Goal: Information Seeking & Learning: Learn about a topic

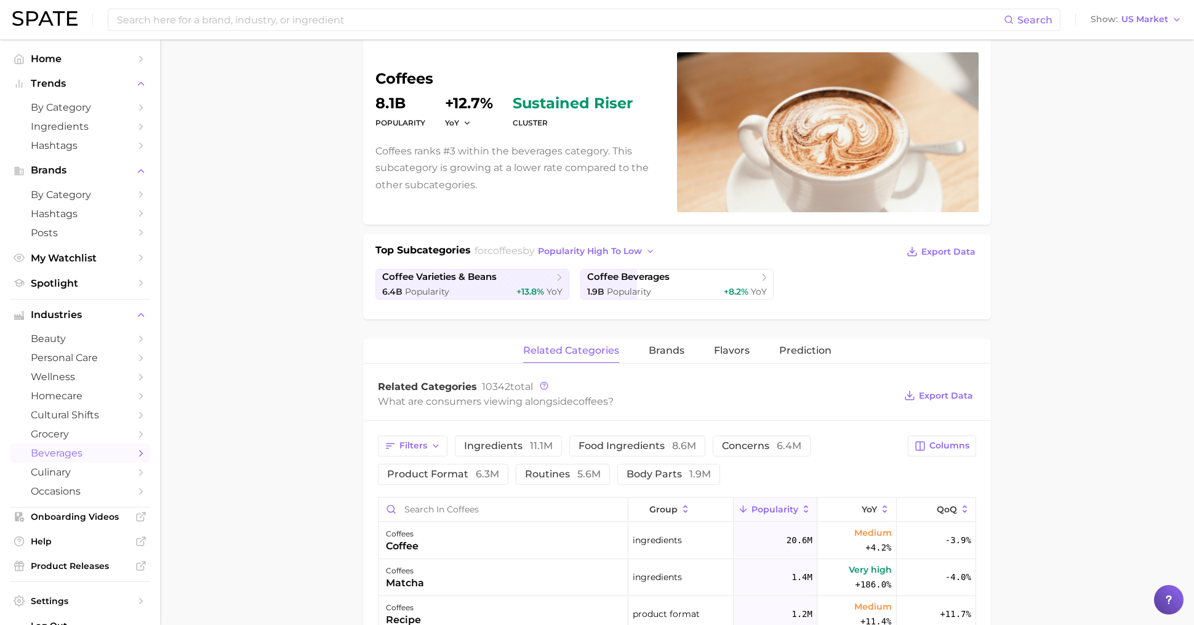
scroll to position [97, 0]
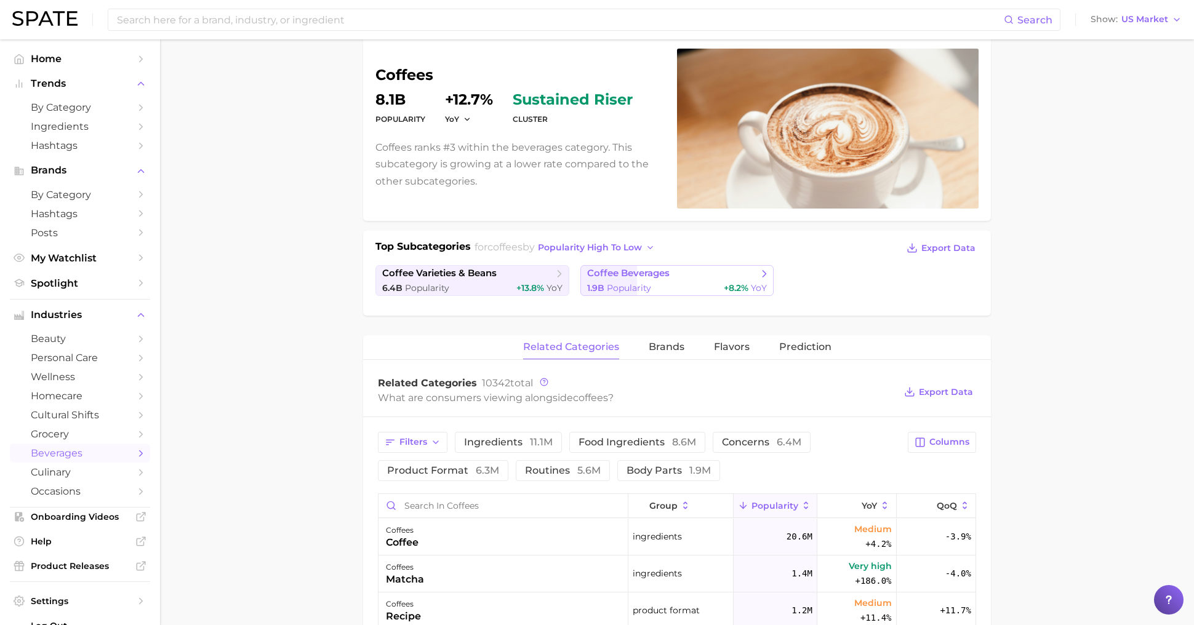
click at [661, 274] on span "coffee beverages" at bounding box center [628, 274] width 82 height 12
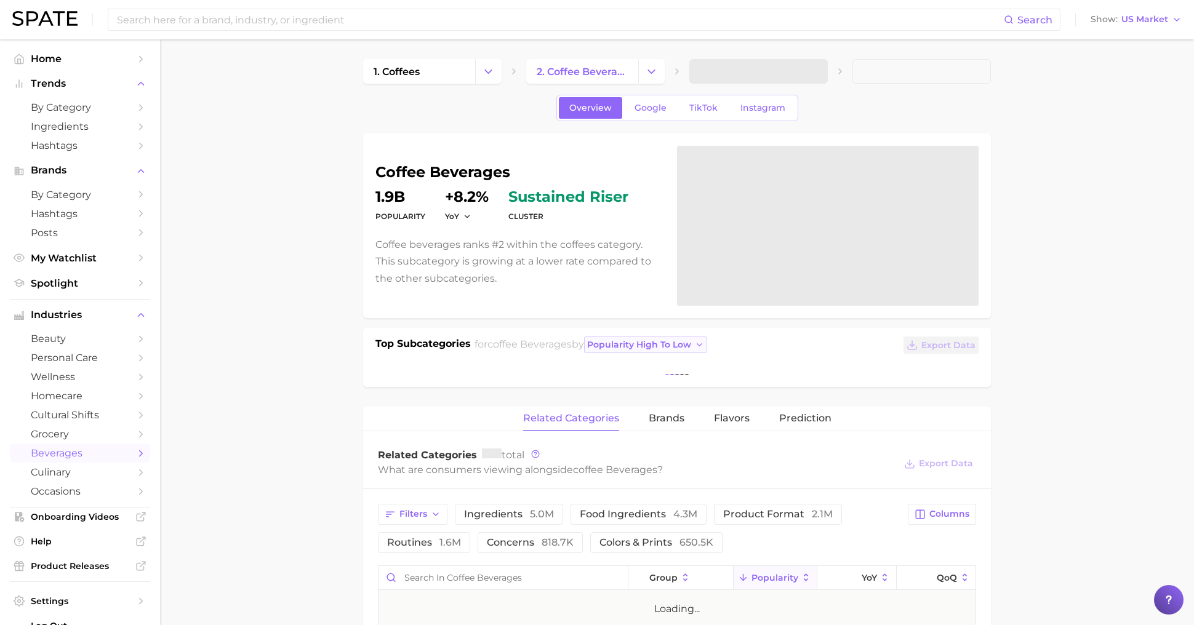
click at [642, 351] on button "popularity high to low" at bounding box center [646, 345] width 124 height 17
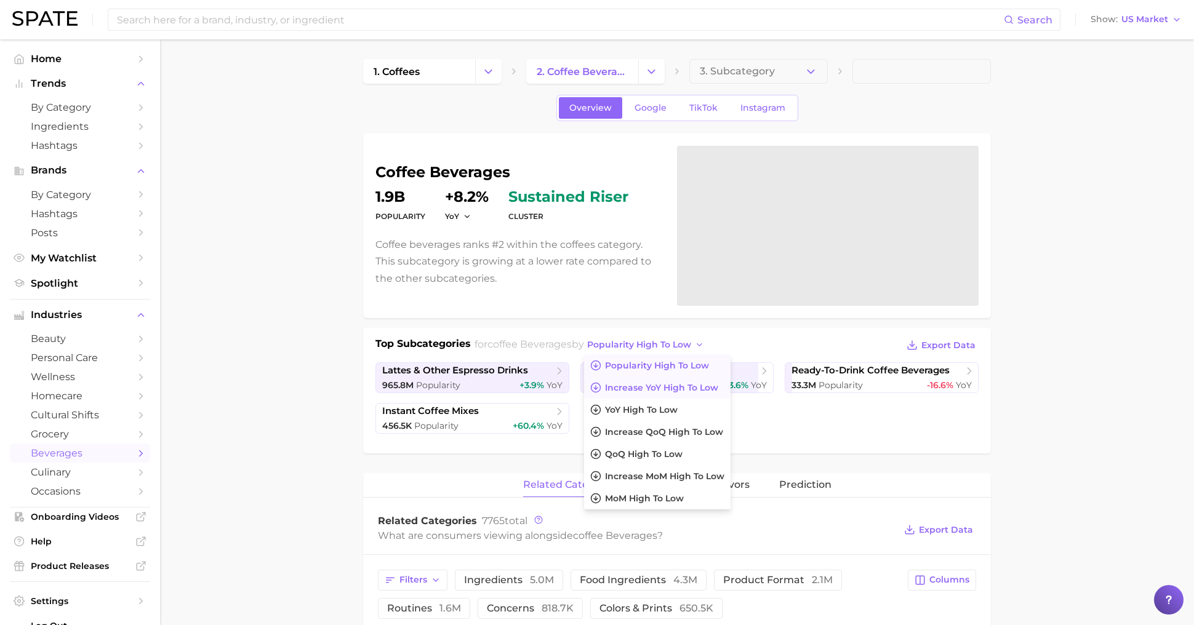
click at [656, 388] on span "Increase YoY high to low" at bounding box center [661, 388] width 113 height 10
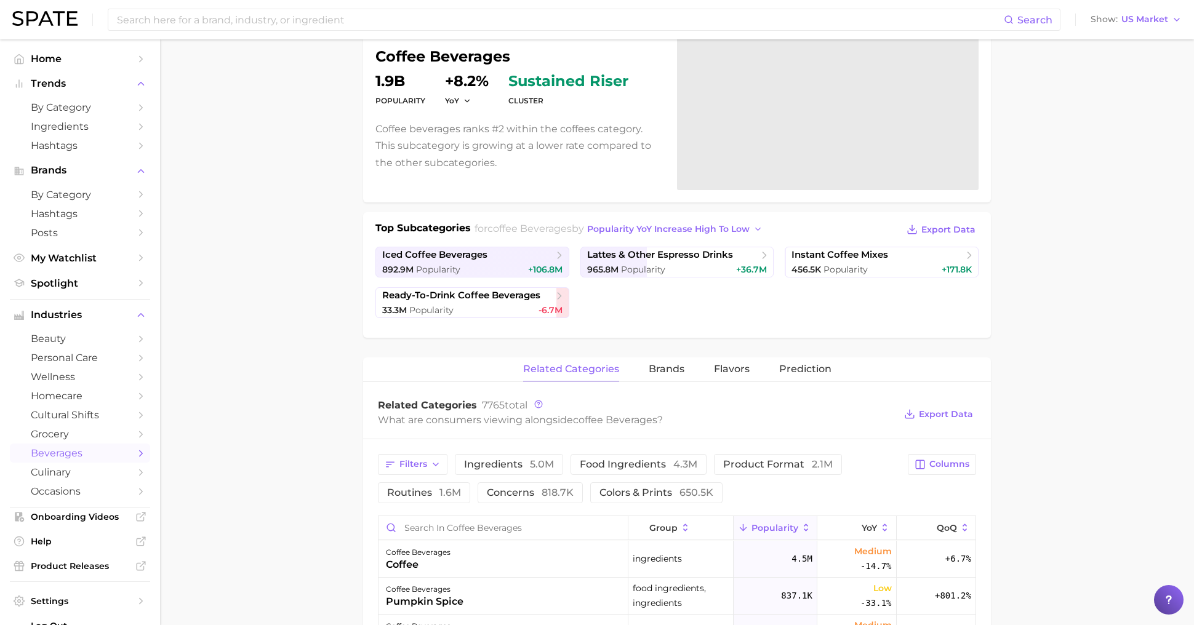
scroll to position [132, 0]
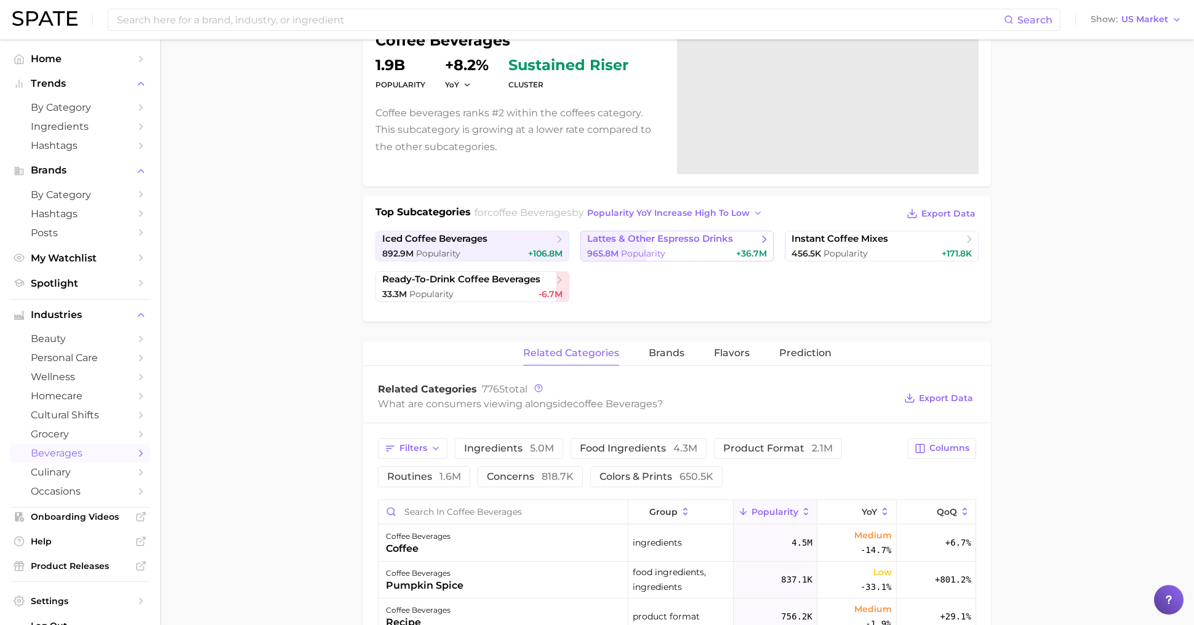
click at [621, 239] on span "lattes & other espresso drinks" at bounding box center [660, 239] width 146 height 12
